Goal: Task Accomplishment & Management: Manage account settings

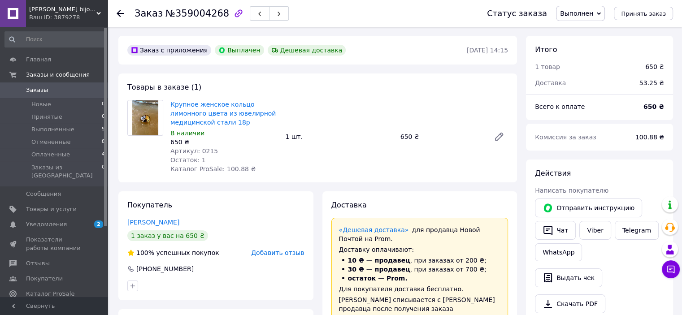
scroll to position [29, 0]
click at [44, 74] on span "Заказы и сообщения" at bounding box center [58, 75] width 64 height 8
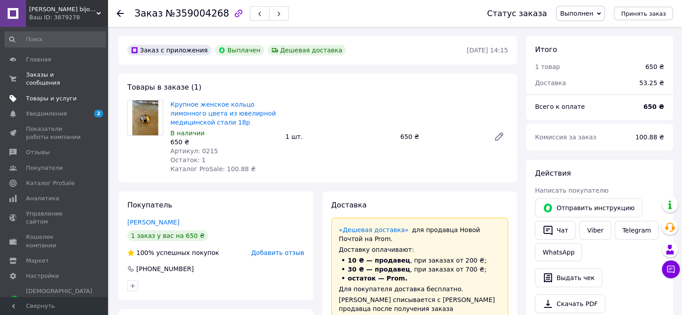
click at [48, 95] on span "Товары и услуги" at bounding box center [51, 99] width 51 height 8
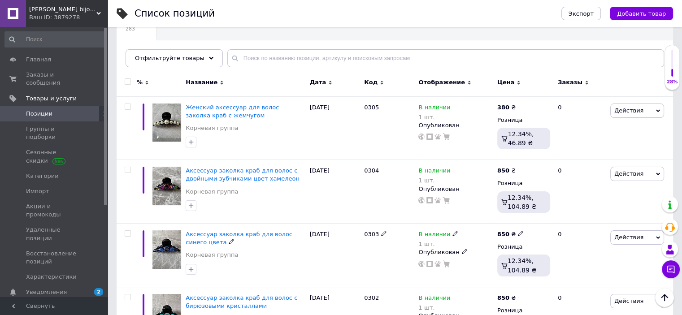
scroll to position [45, 0]
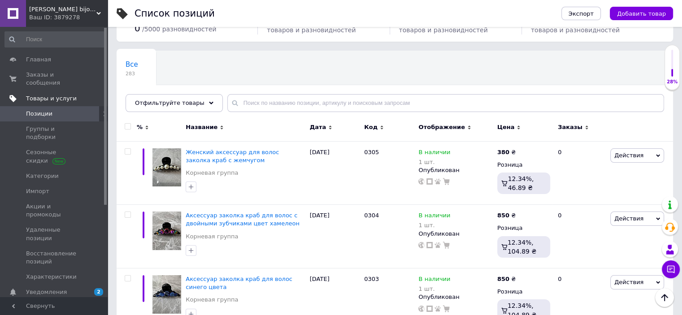
click at [48, 95] on span "Товары и услуги" at bounding box center [51, 99] width 51 height 8
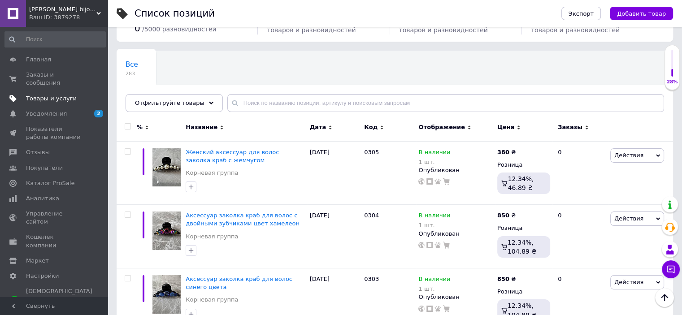
click at [48, 95] on span "Товары и услуги" at bounding box center [51, 99] width 51 height 8
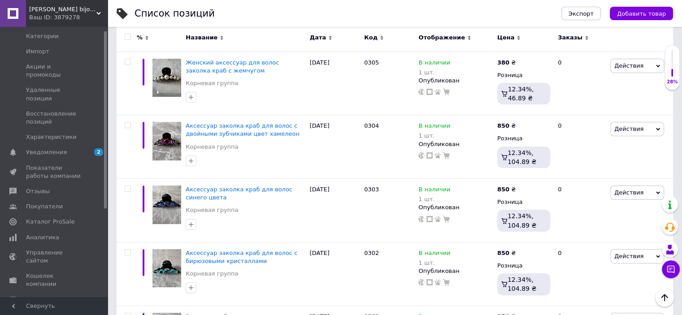
scroll to position [0, 0]
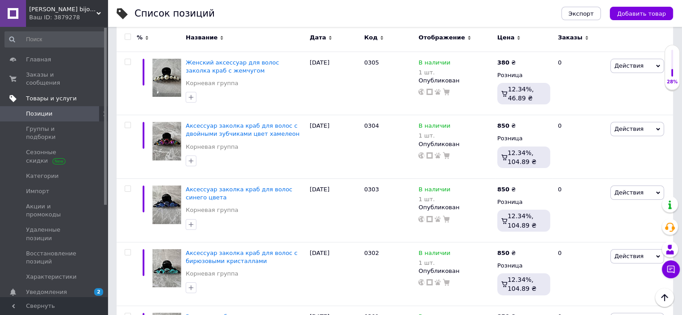
click at [63, 95] on span "Товары и услуги" at bounding box center [51, 99] width 51 height 8
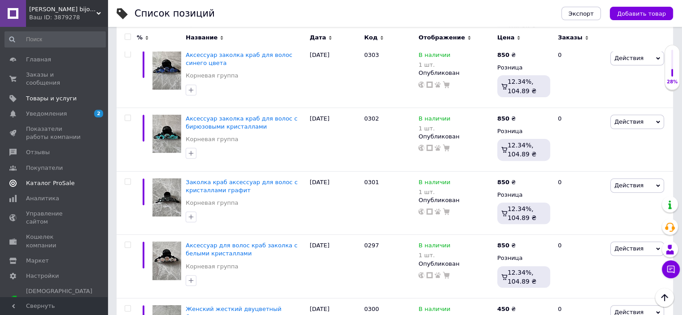
scroll to position [359, 0]
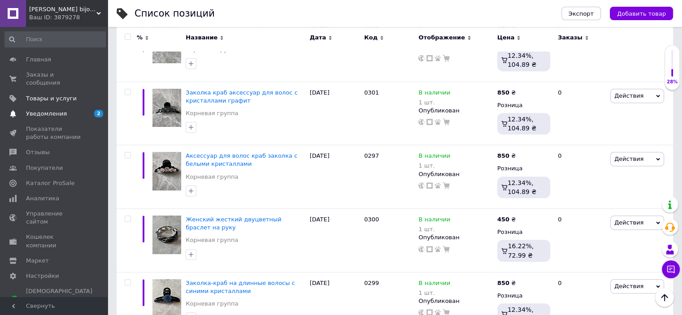
click at [44, 110] on span "Уведомления" at bounding box center [46, 114] width 41 height 8
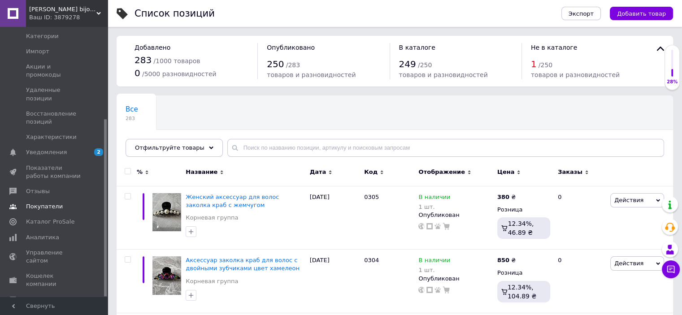
scroll to position [90, 0]
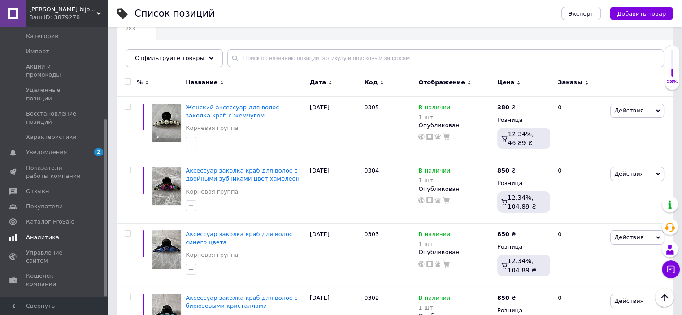
click at [57, 234] on span "Аналитика" at bounding box center [54, 238] width 57 height 8
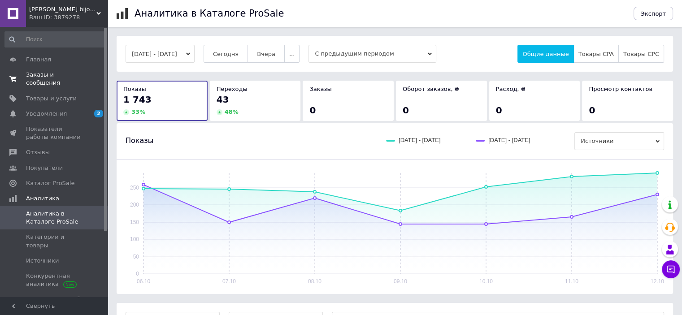
click at [54, 77] on span "Заказы и сообщения" at bounding box center [54, 79] width 57 height 16
